Goal: Information Seeking & Learning: Learn about a topic

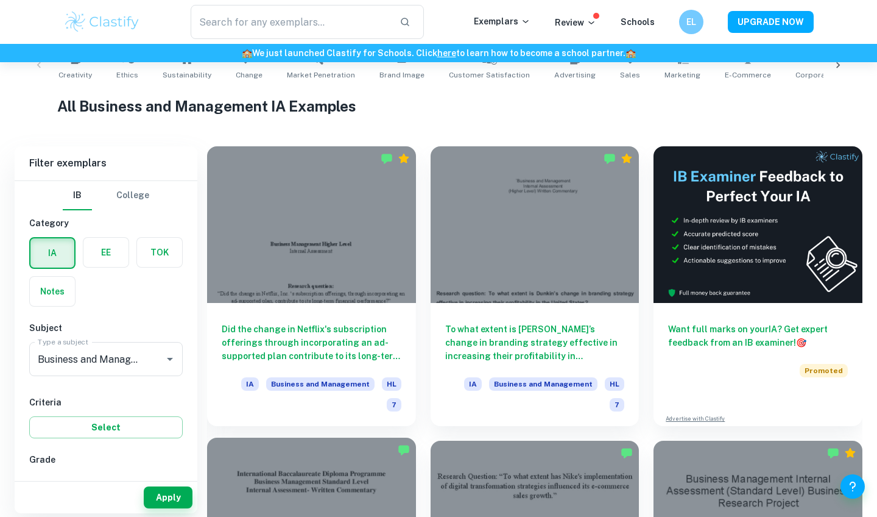
scroll to position [267, 0]
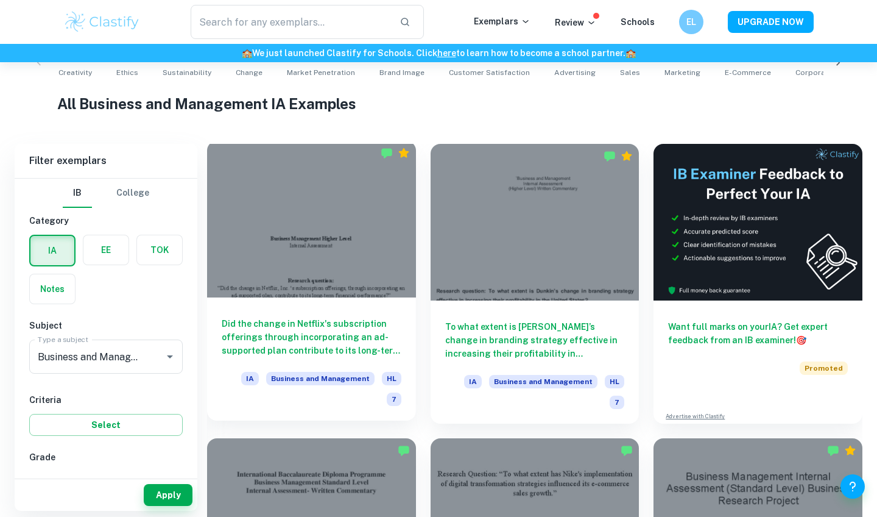
click at [311, 211] on div at bounding box center [311, 219] width 209 height 157
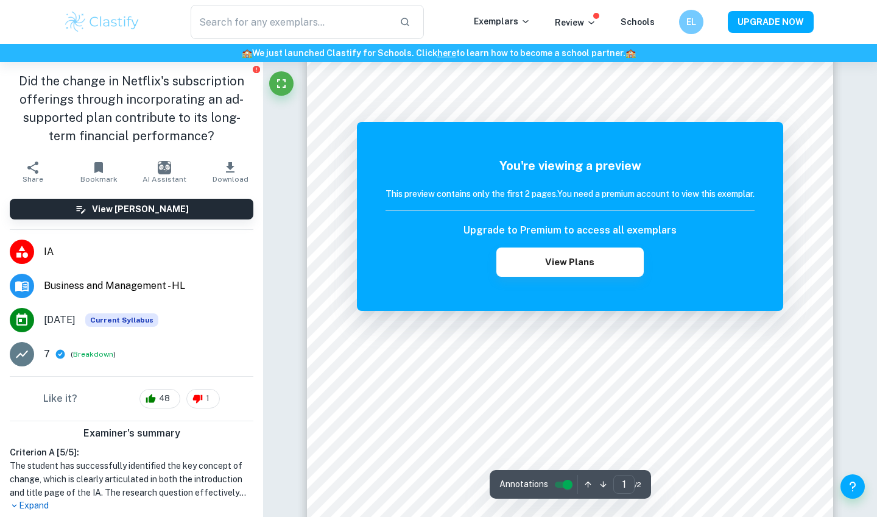
scroll to position [88, 0]
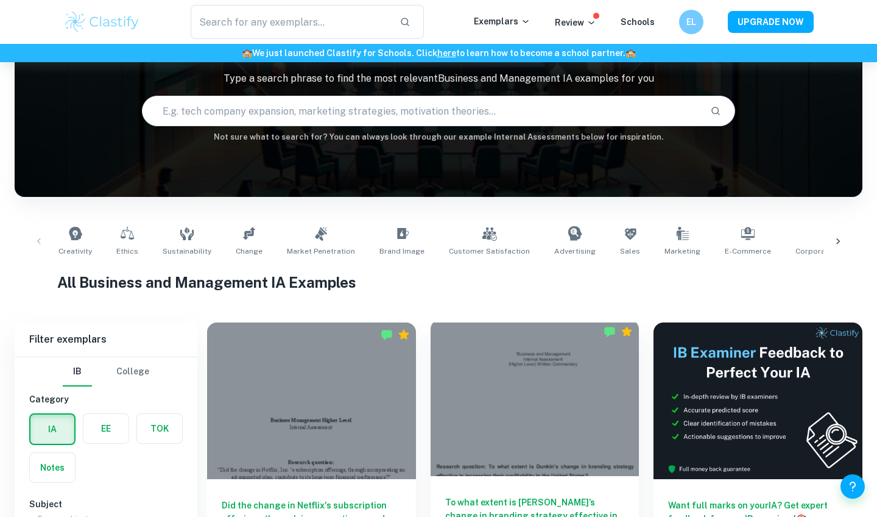
scroll to position [267, 0]
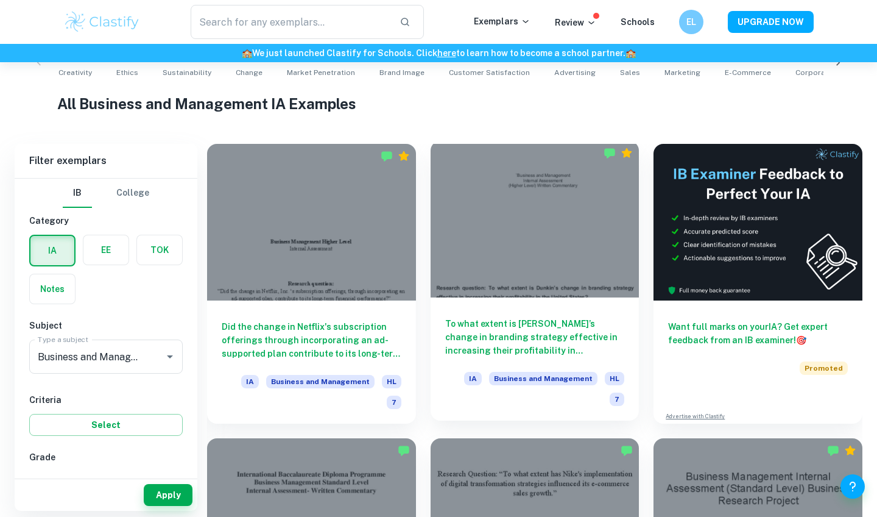
click at [519, 203] on div at bounding box center [535, 219] width 209 height 157
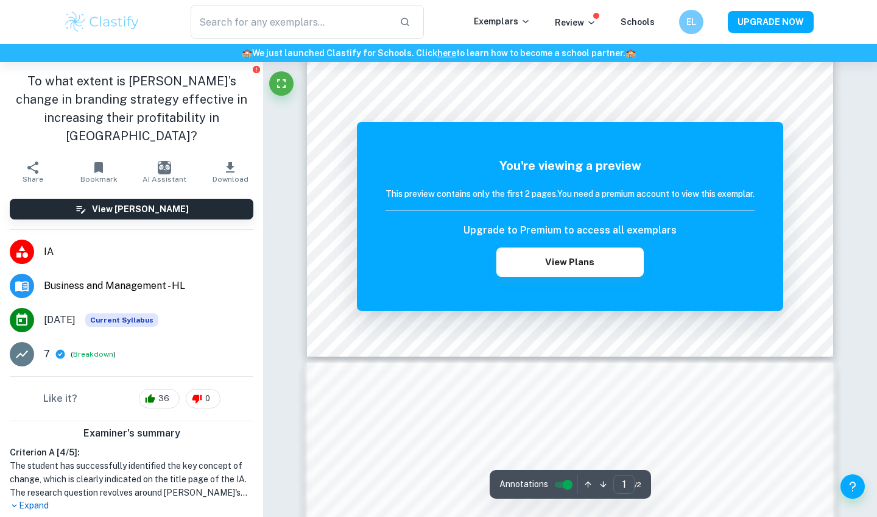
scroll to position [589, 0]
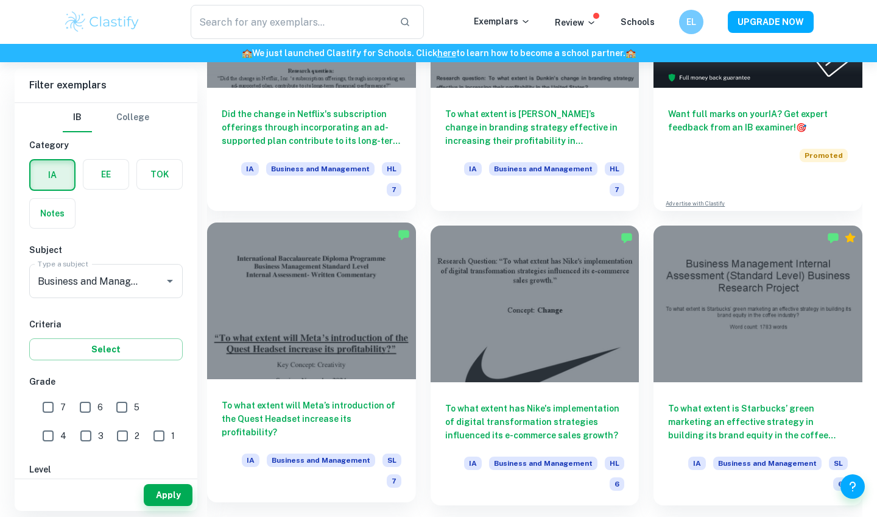
scroll to position [481, 0]
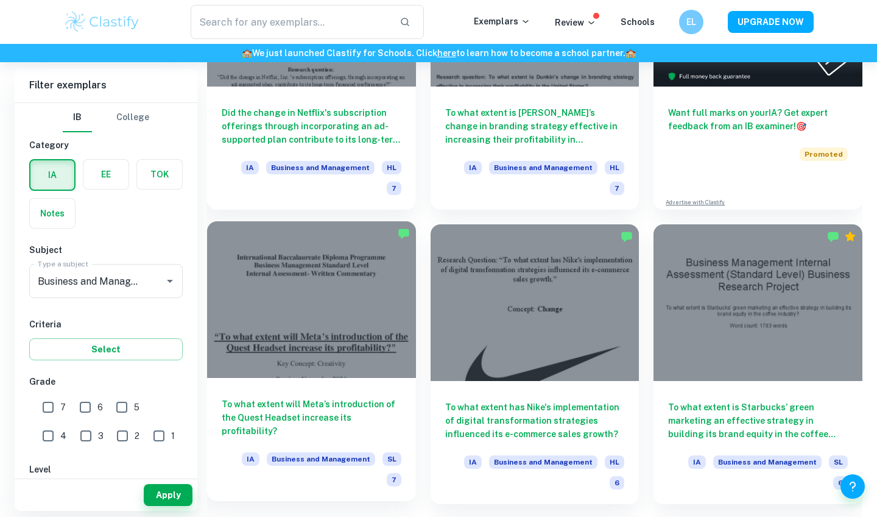
click at [293, 274] on div at bounding box center [311, 299] width 209 height 157
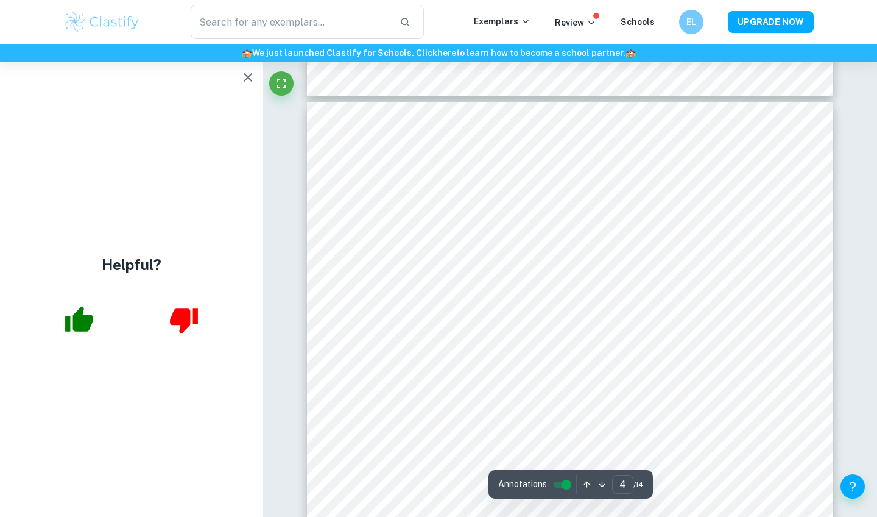
click at [244, 77] on icon "button" at bounding box center [248, 77] width 15 height 15
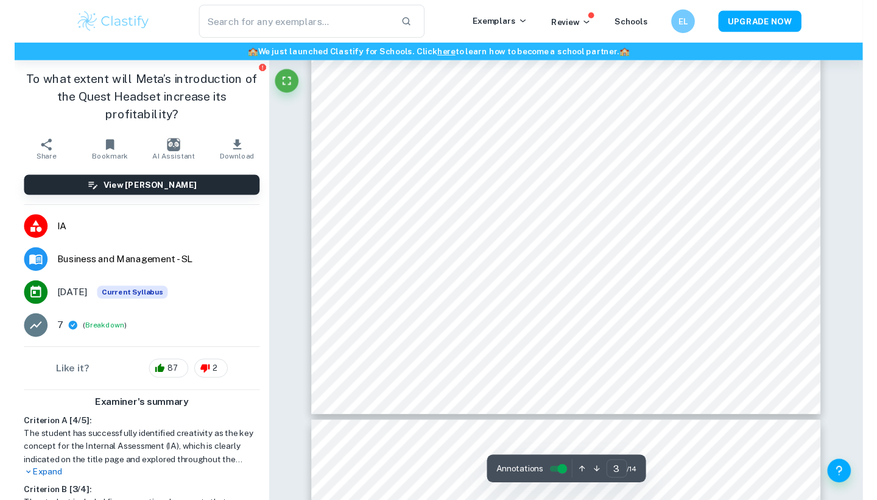
scroll to position [2101, 0]
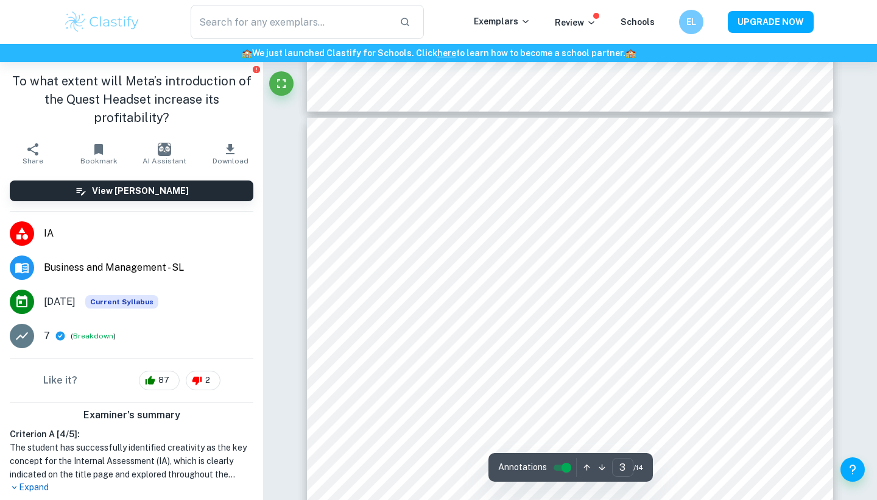
type input "4"
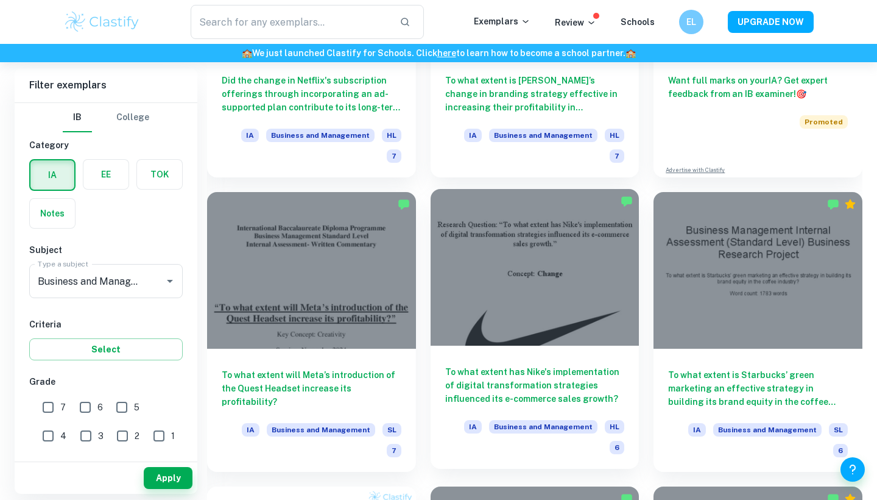
scroll to position [517, 0]
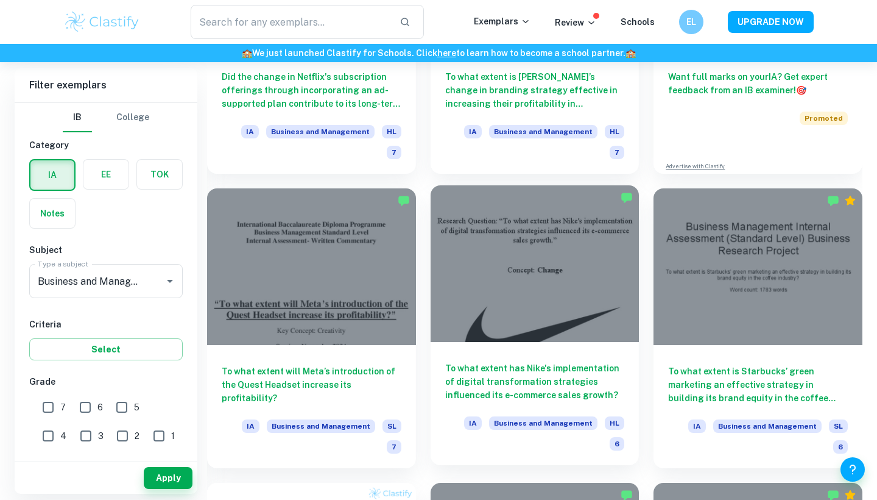
click at [490, 208] on div at bounding box center [535, 263] width 209 height 157
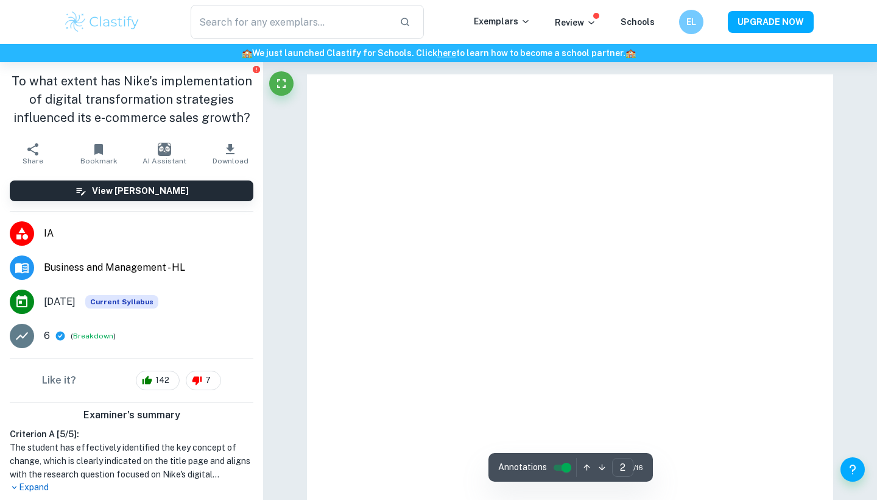
type input "1"
